Goal: Manage account settings

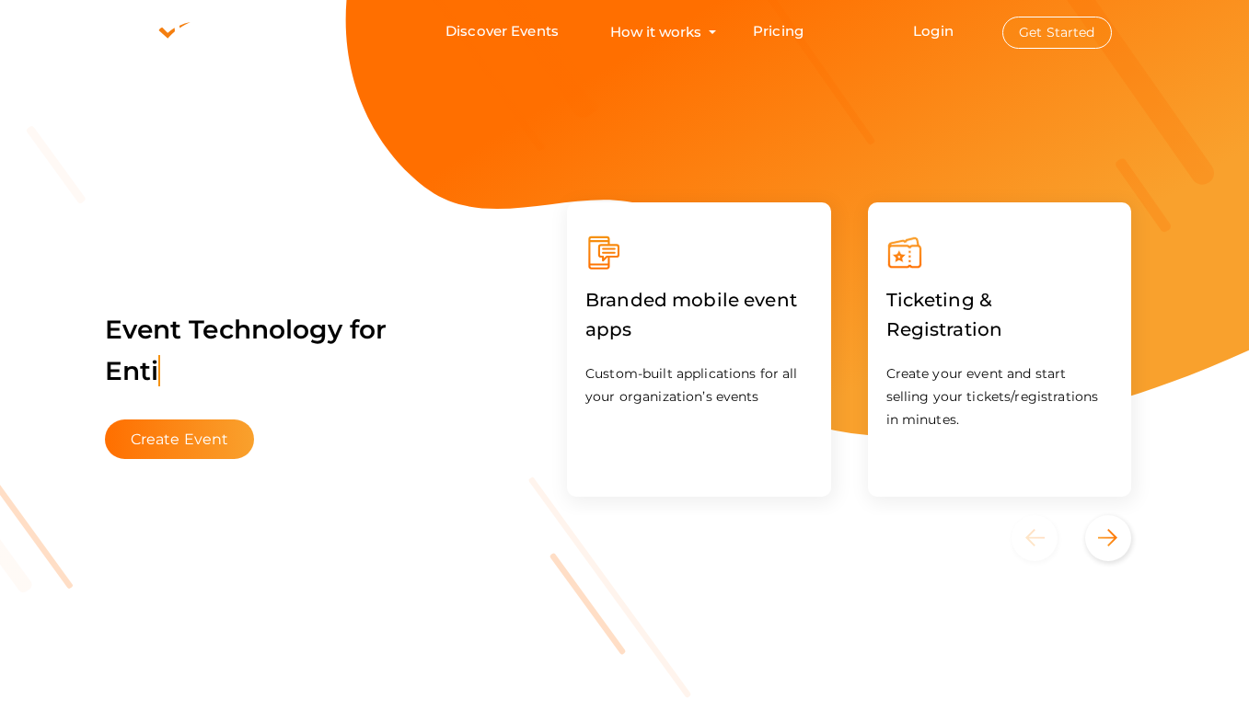
click at [1085, 48] on button "Get Started" at bounding box center [1057, 33] width 110 height 32
click at [1045, 31] on button "Get Started" at bounding box center [1057, 33] width 110 height 32
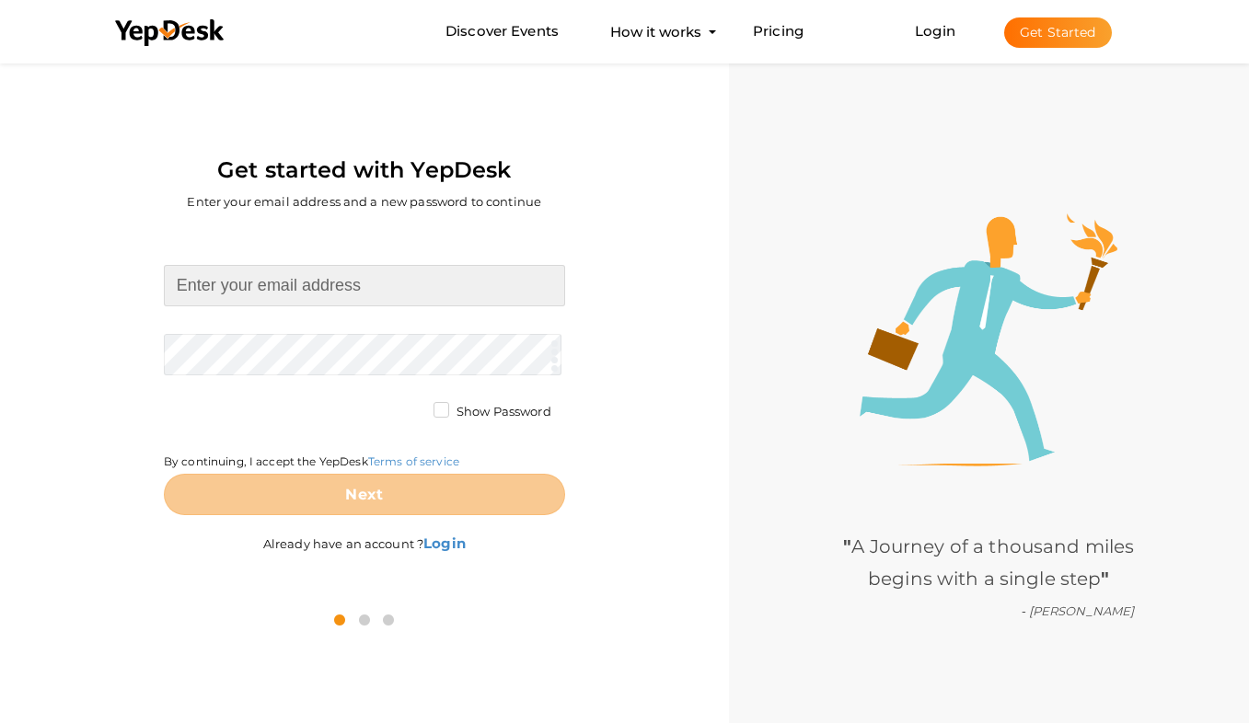
click at [241, 292] on input at bounding box center [364, 285] width 401 height 41
type input "[EMAIL_ADDRESS][DOMAIN_NAME]"
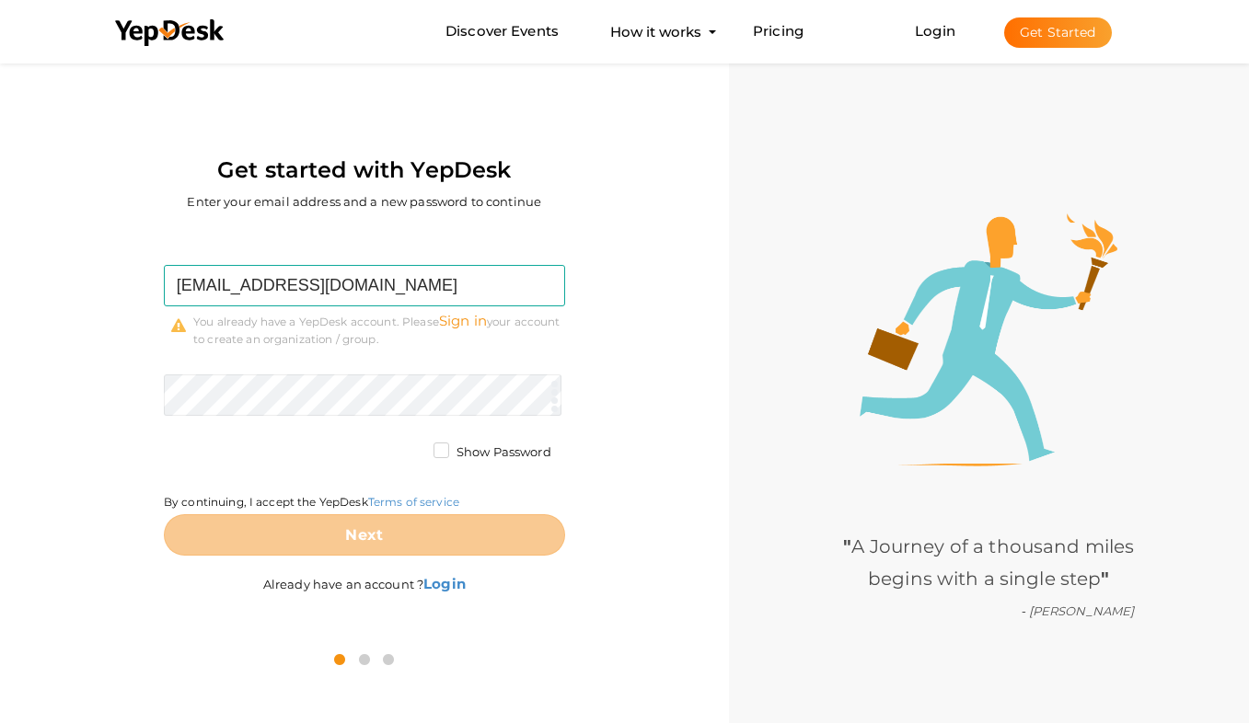
click at [458, 322] on link "Sign in" at bounding box center [463, 320] width 48 height 17
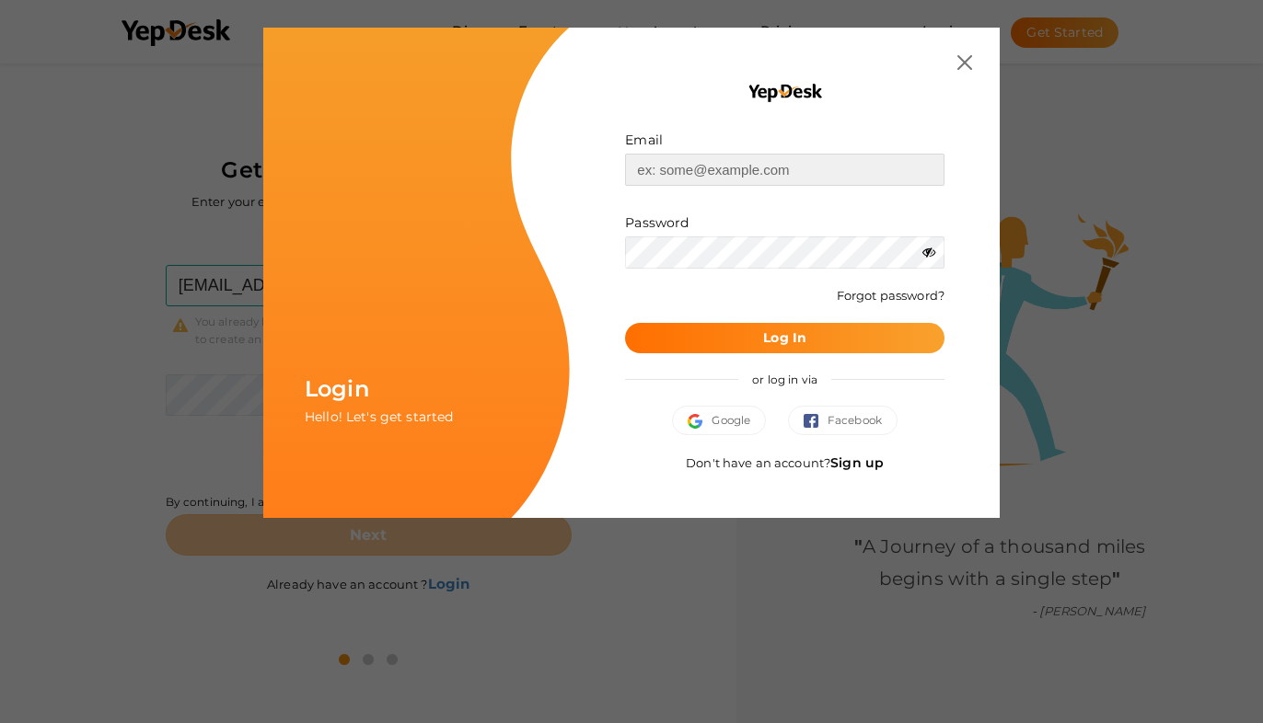
click at [729, 180] on input "text" at bounding box center [784, 170] width 319 height 32
type input "[EMAIL_ADDRESS][DOMAIN_NAME]"
click at [817, 334] on button "Log In" at bounding box center [784, 338] width 319 height 30
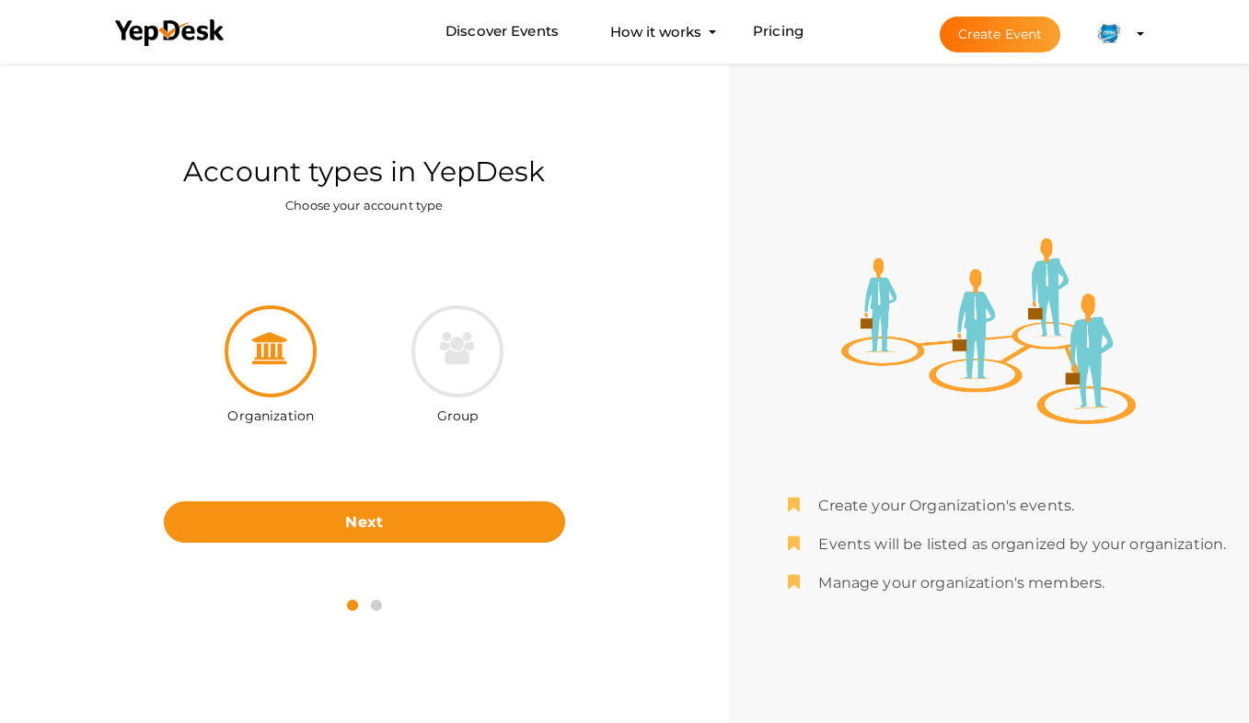
click at [1120, 33] on img at bounding box center [1110, 34] width 37 height 37
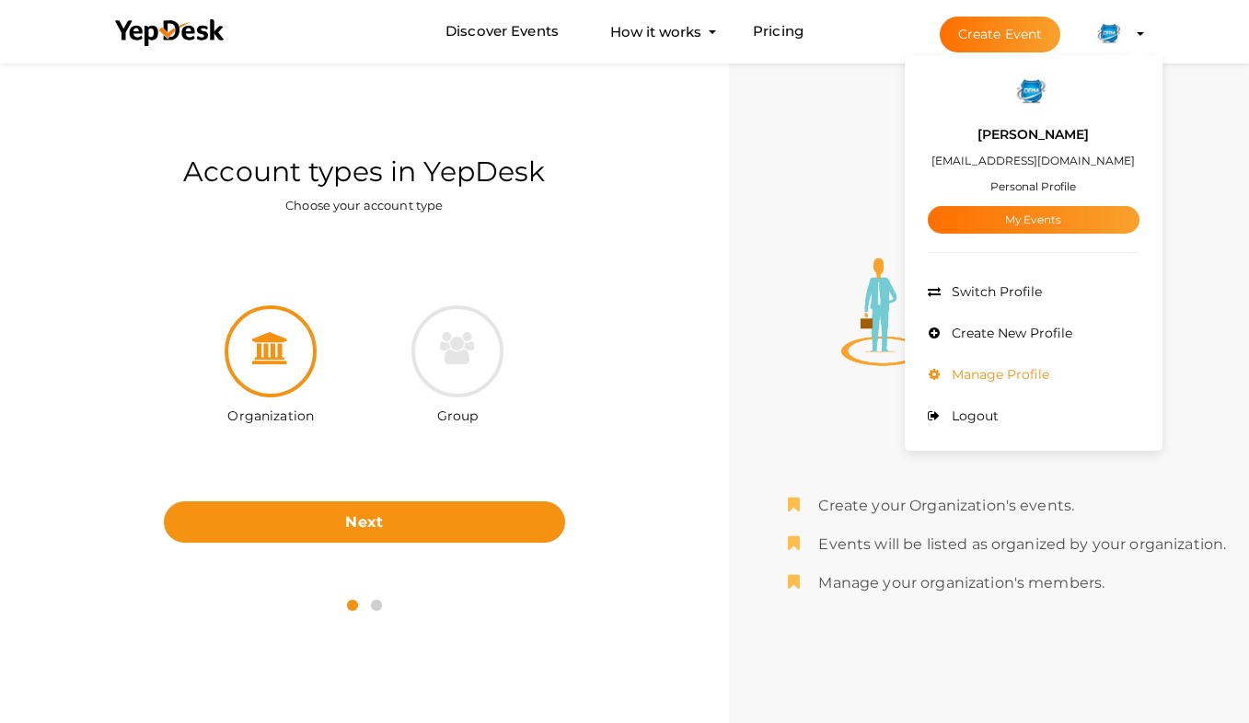
click at [998, 372] on span "Manage Profile" at bounding box center [998, 374] width 102 height 17
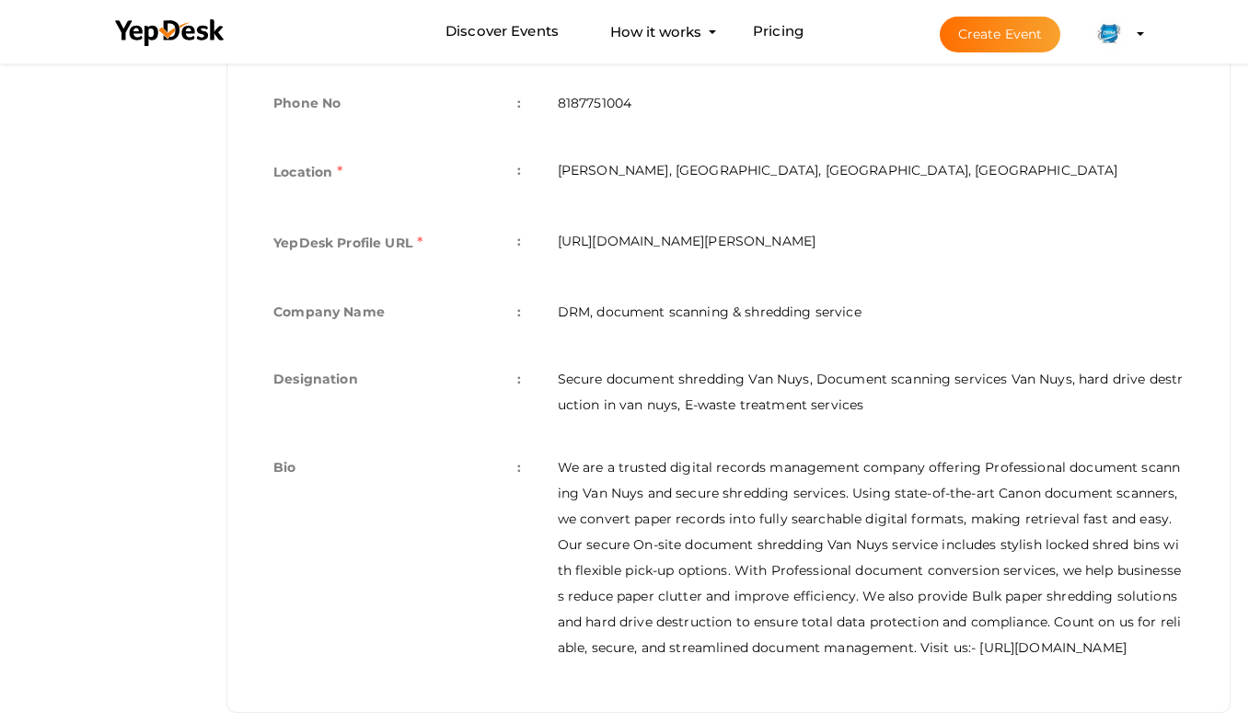
scroll to position [626, 0]
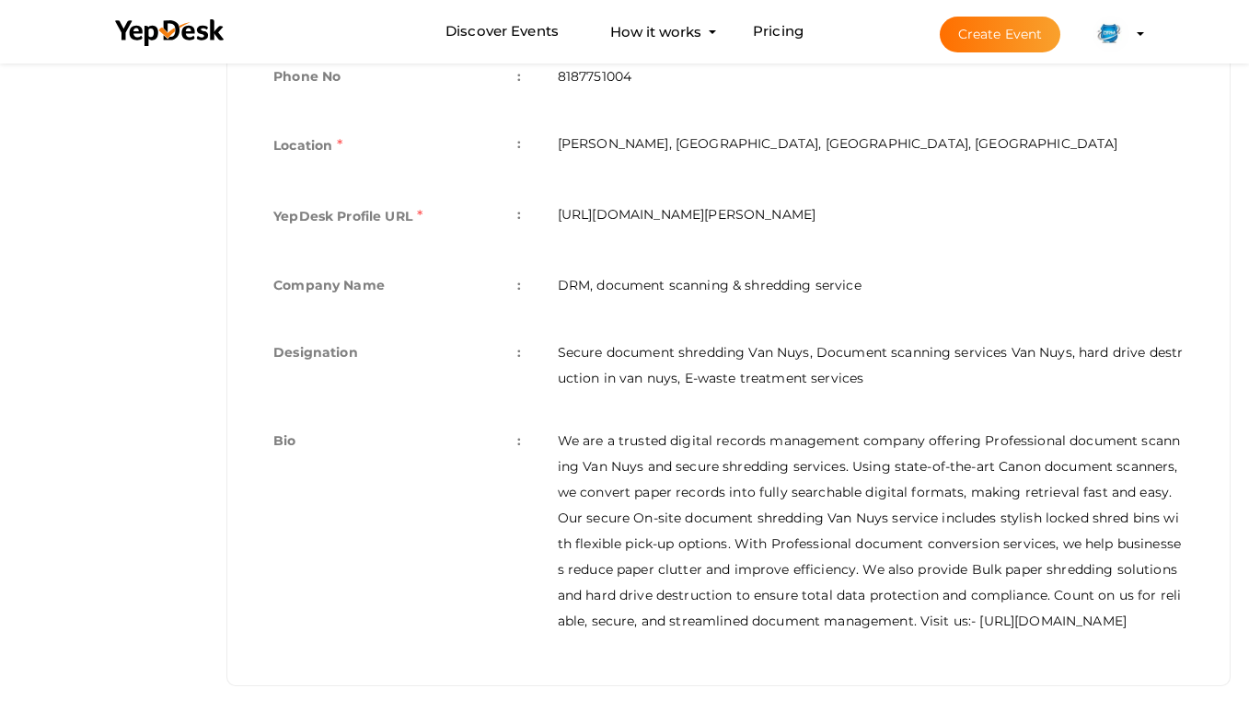
click at [1002, 626] on td "We are a trusted digital records management company offering Professional docum…" at bounding box center [870, 531] width 663 height 243
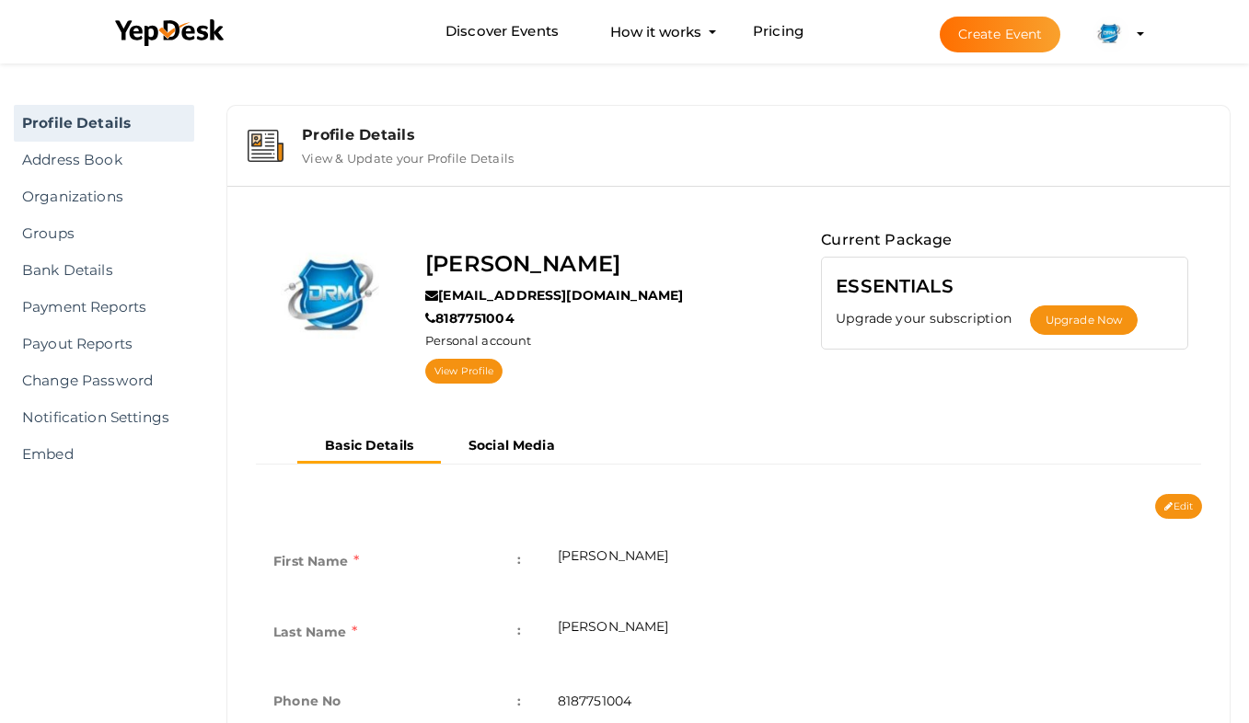
scroll to position [0, 0]
click at [1104, 28] on img at bounding box center [1110, 34] width 37 height 37
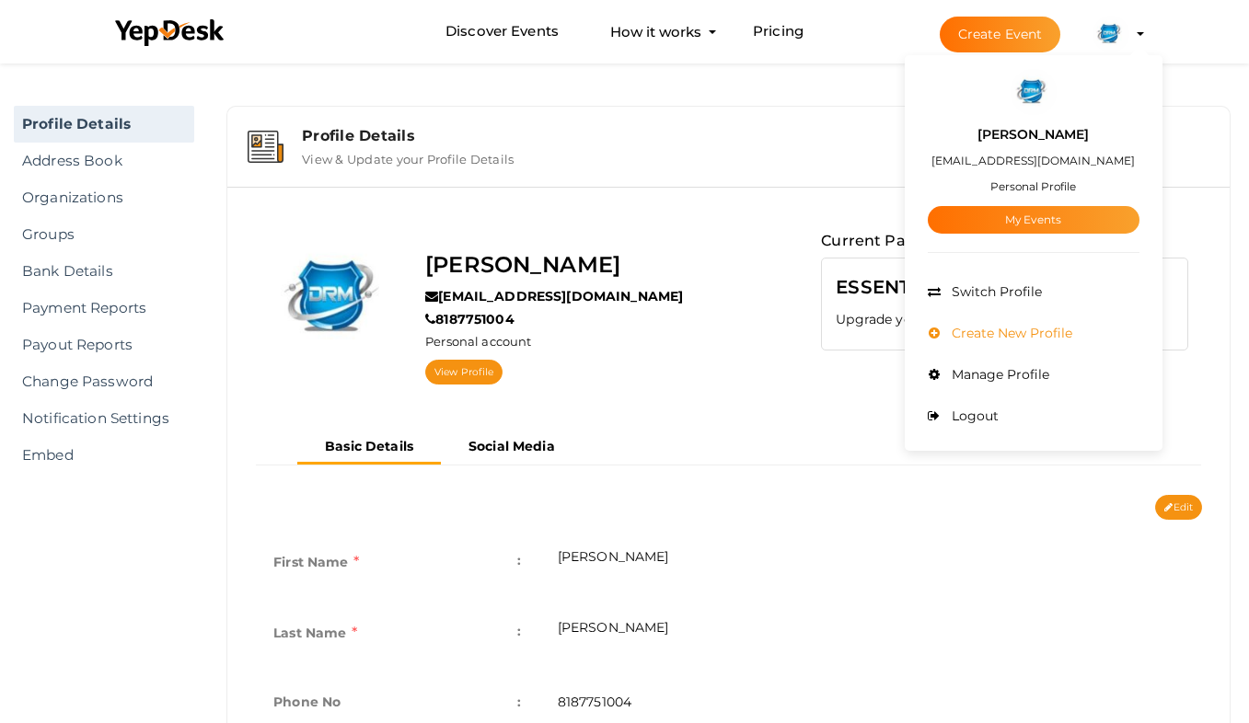
click at [996, 325] on span "Create New Profile" at bounding box center [1009, 333] width 125 height 17
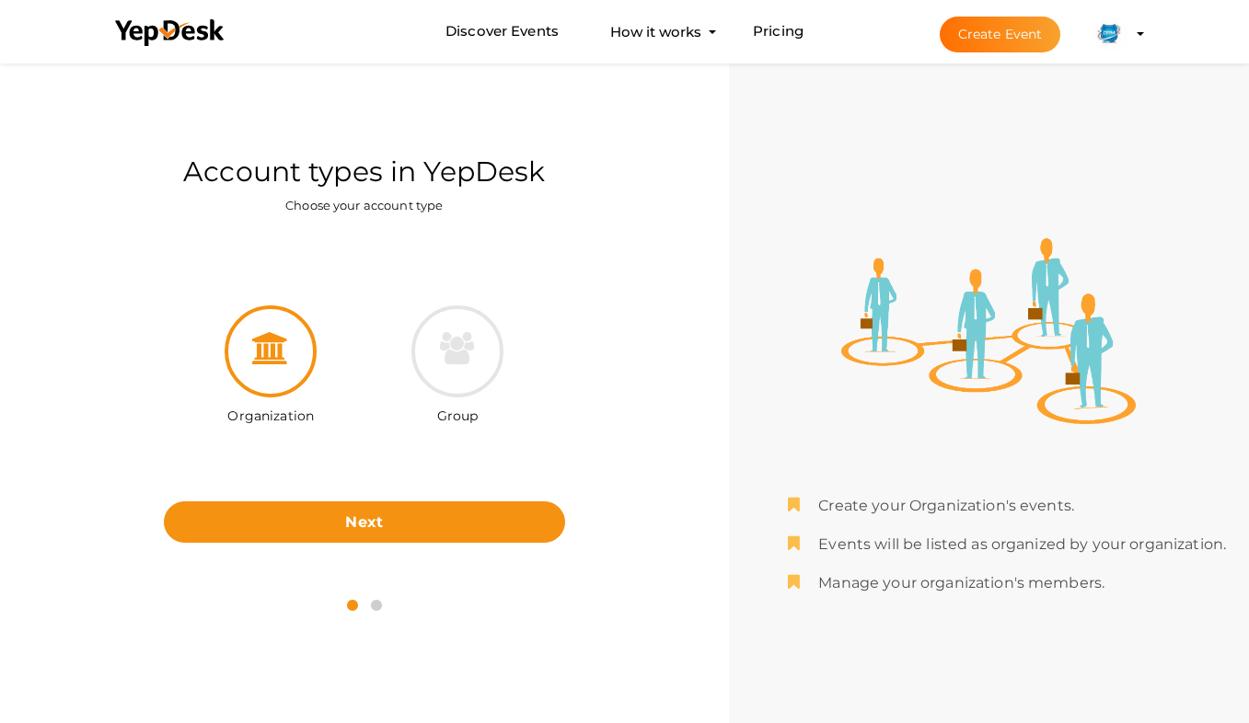
click at [301, 349] on div at bounding box center [271, 352] width 92 height 92
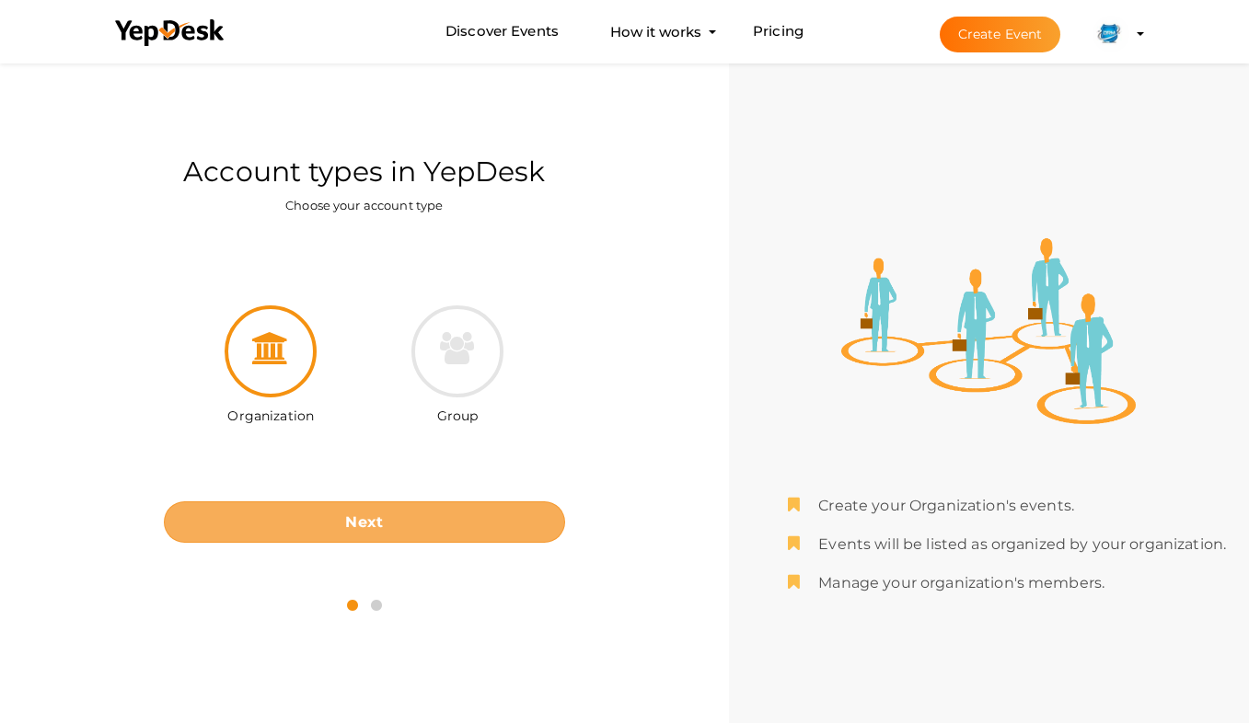
click at [370, 520] on b "Next" at bounding box center [364, 522] width 38 height 17
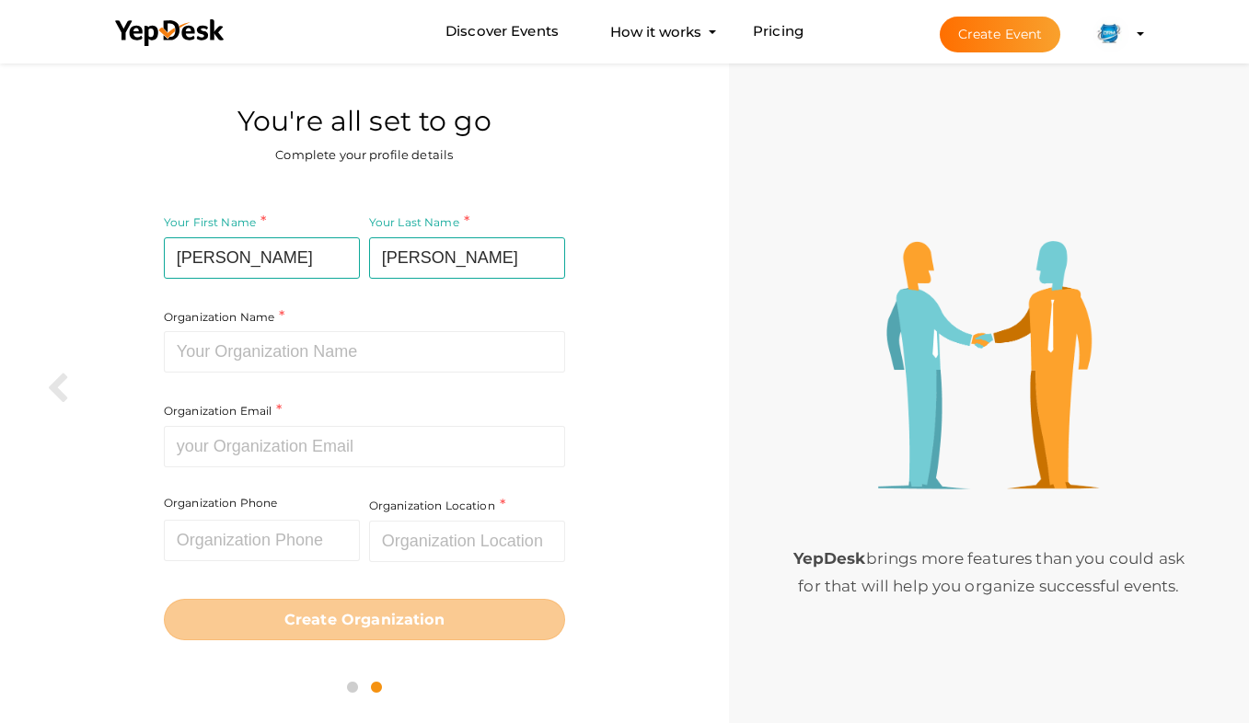
click at [1109, 25] on img at bounding box center [1110, 34] width 37 height 37
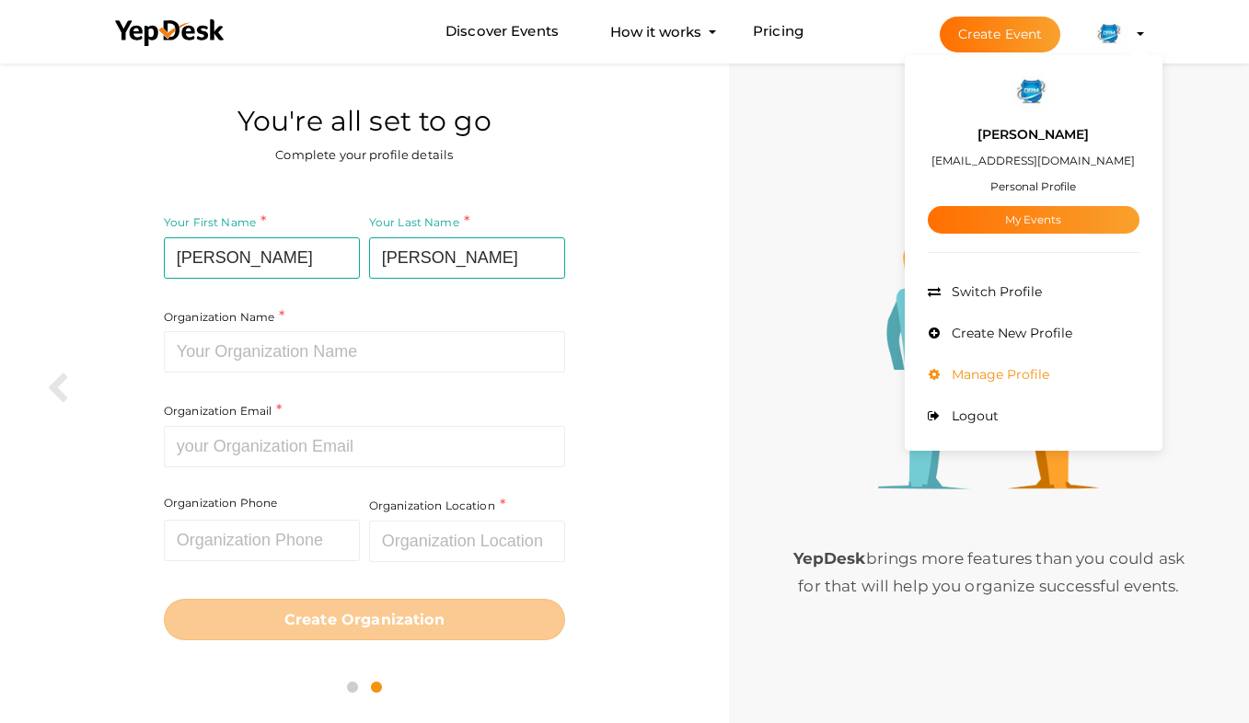
click at [988, 373] on span "Manage Profile" at bounding box center [998, 374] width 102 height 17
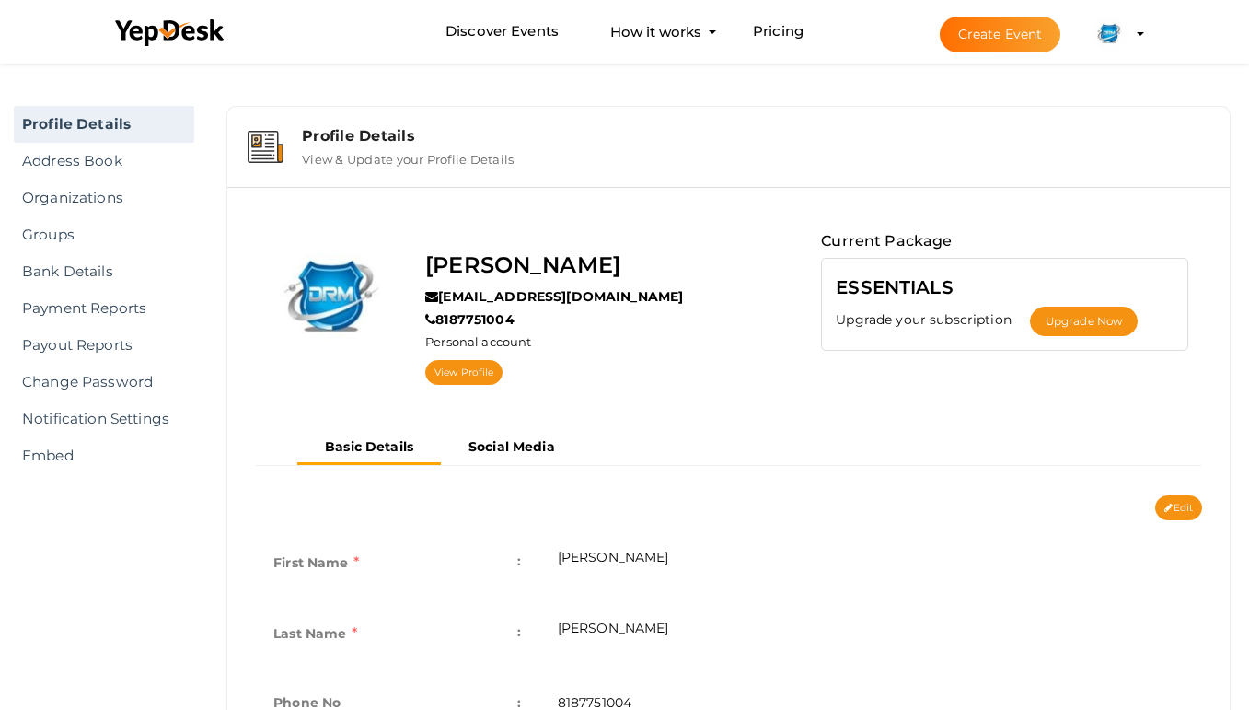
click at [104, 121] on link "Profile Details" at bounding box center [104, 124] width 180 height 37
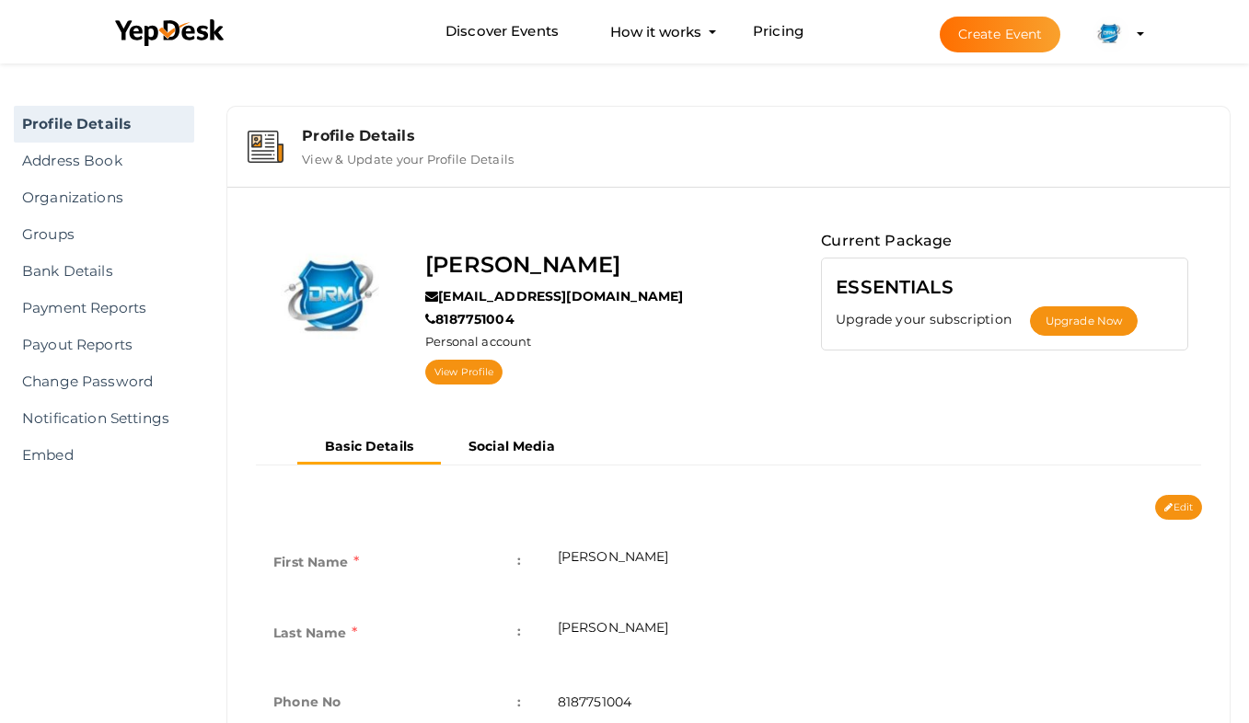
click at [433, 157] on label "View & Update your Profile Details" at bounding box center [408, 155] width 212 height 22
click at [347, 158] on label "View & Update your Profile Details" at bounding box center [408, 155] width 212 height 22
click at [310, 157] on label "View & Update your Profile Details" at bounding box center [408, 155] width 212 height 22
click at [470, 367] on link "View Profile" at bounding box center [463, 372] width 77 height 25
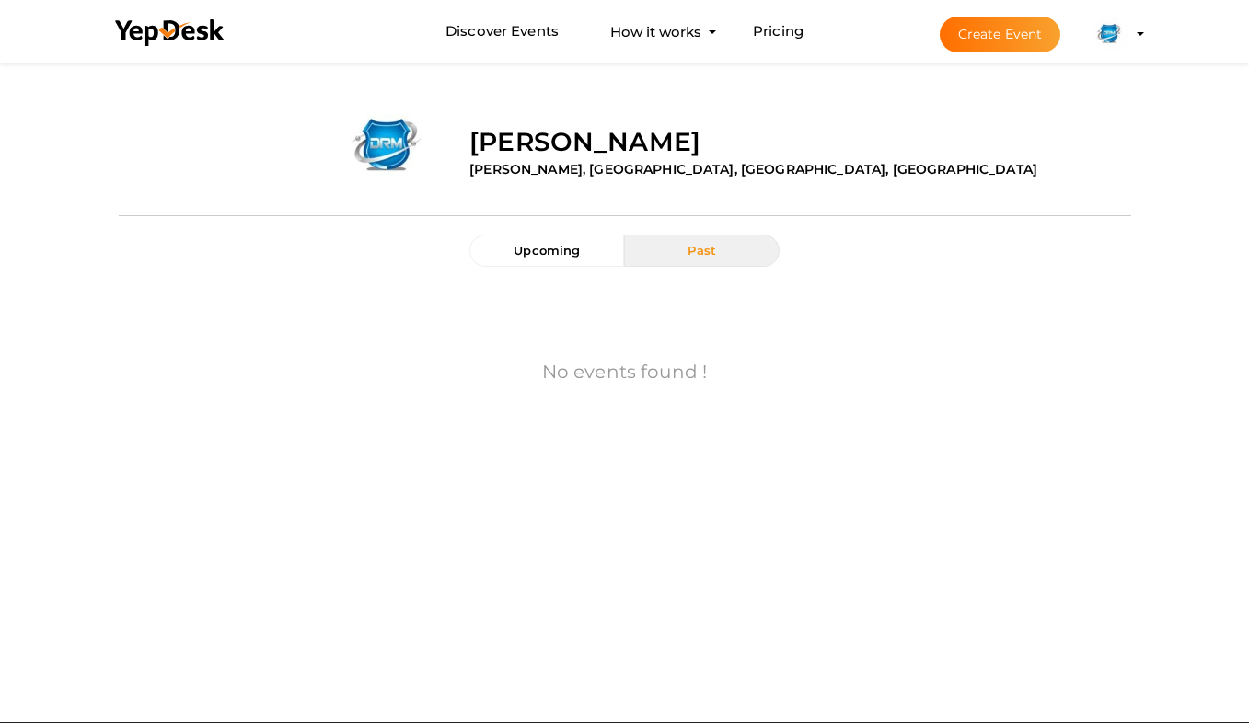
click at [562, 230] on div at bounding box center [625, 216] width 1012 height 38
click at [587, 256] on button "Upcoming" at bounding box center [546, 251] width 155 height 32
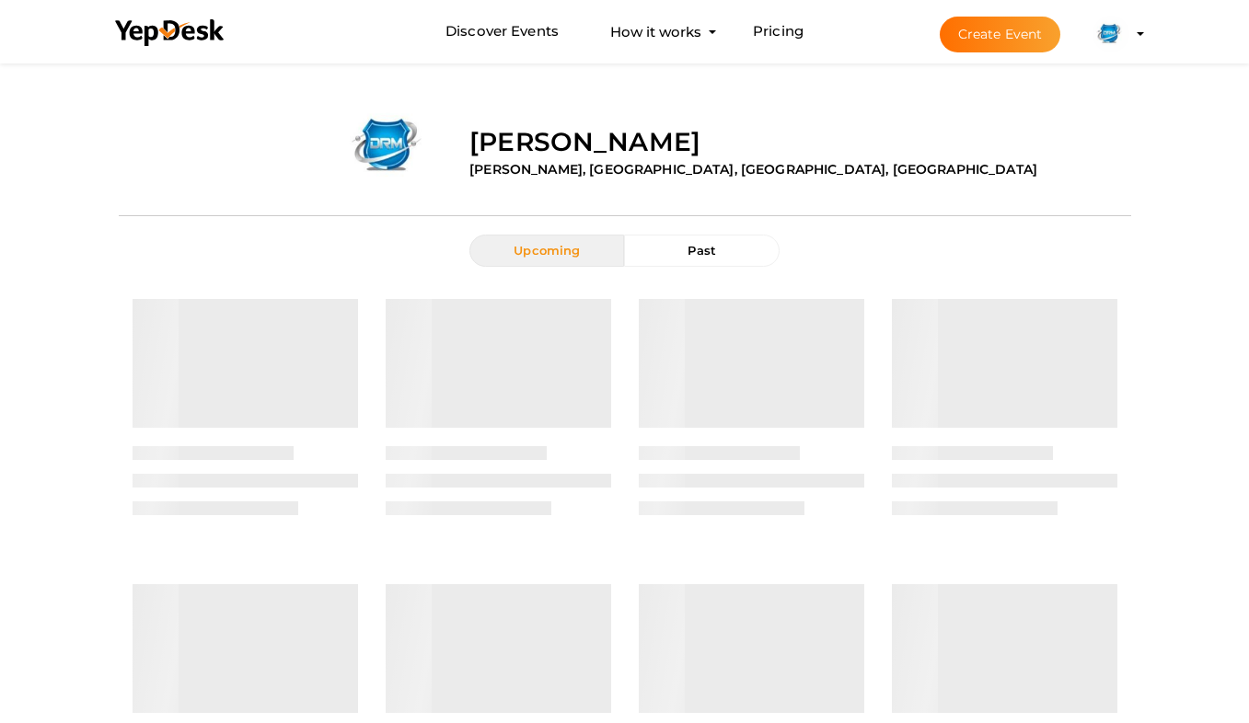
click at [587, 256] on button "Upcoming" at bounding box center [546, 251] width 155 height 32
click at [690, 259] on button "Past" at bounding box center [701, 251] width 155 height 32
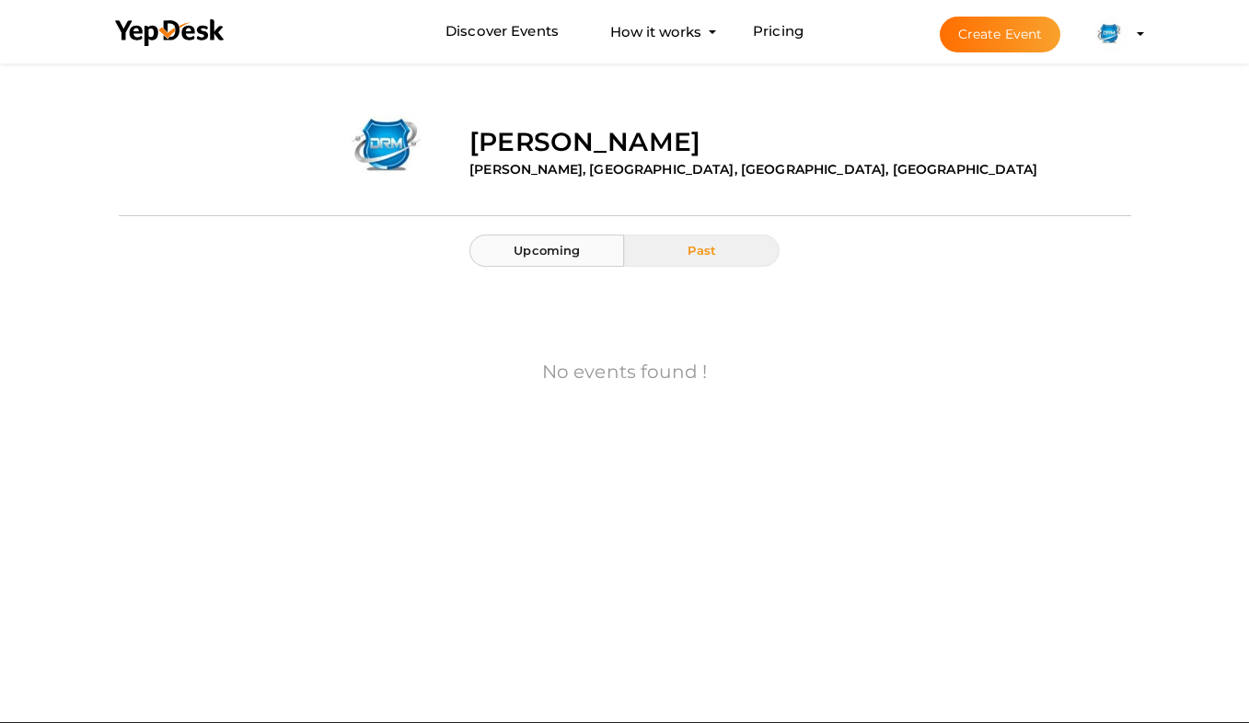
click at [563, 262] on button "Upcoming" at bounding box center [546, 251] width 155 height 32
click at [501, 122] on div "[PERSON_NAME] [PERSON_NAME], [GEOGRAPHIC_DATA], [GEOGRAPHIC_DATA], [GEOGRAPHIC_…" at bounding box center [793, 139] width 675 height 87
click at [579, 177] on label "[PERSON_NAME], [GEOGRAPHIC_DATA], [GEOGRAPHIC_DATA], [GEOGRAPHIC_DATA]" at bounding box center [753, 169] width 568 height 18
click at [581, 259] on button "Upcoming" at bounding box center [546, 251] width 155 height 32
